Goal: Transaction & Acquisition: Purchase product/service

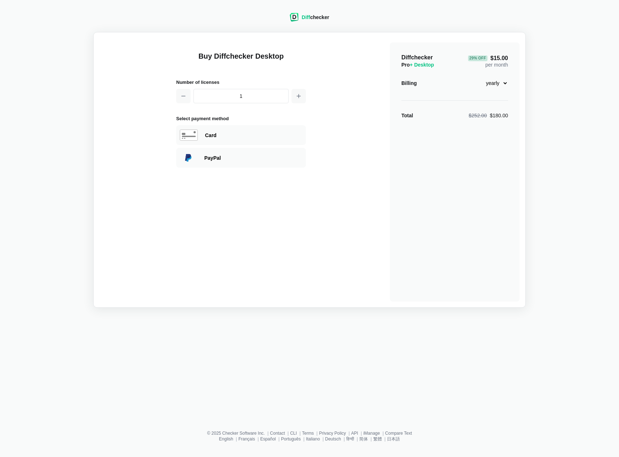
click at [502, 81] on select "monthly yearly" at bounding box center [492, 83] width 31 height 12
click at [320, 19] on div "Diff checker" at bounding box center [314, 17] width 27 height 7
click at [300, 18] on div "Diff checker" at bounding box center [308, 17] width 39 height 9
